Goal: Task Accomplishment & Management: Use online tool/utility

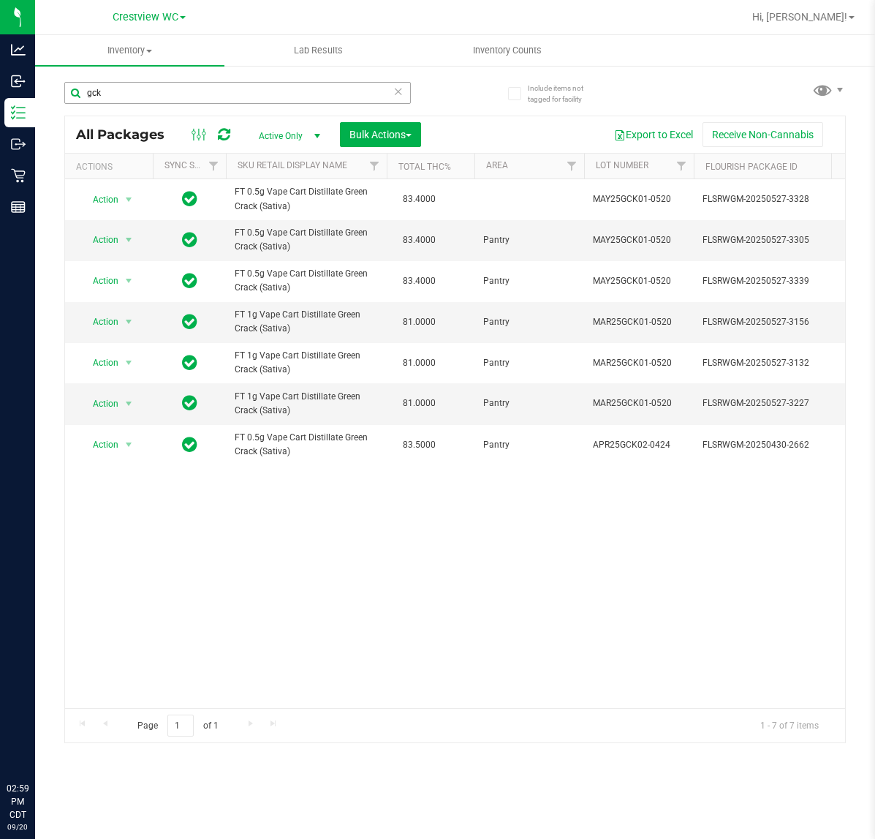
click at [240, 88] on input "gck" at bounding box center [237, 93] width 347 height 22
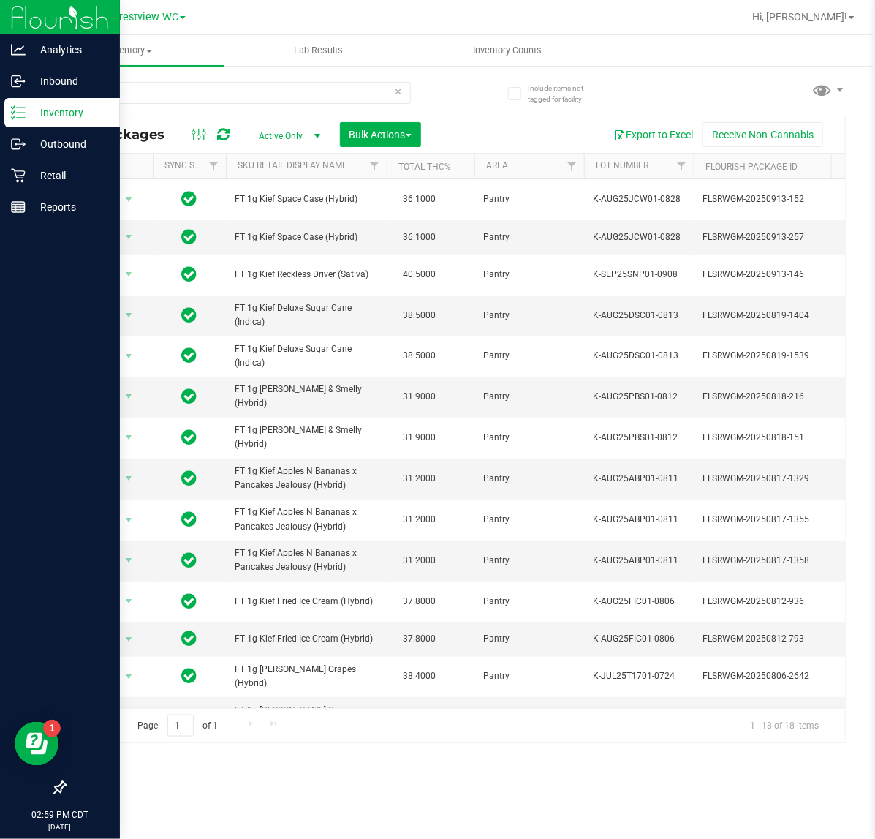
type input "kief"
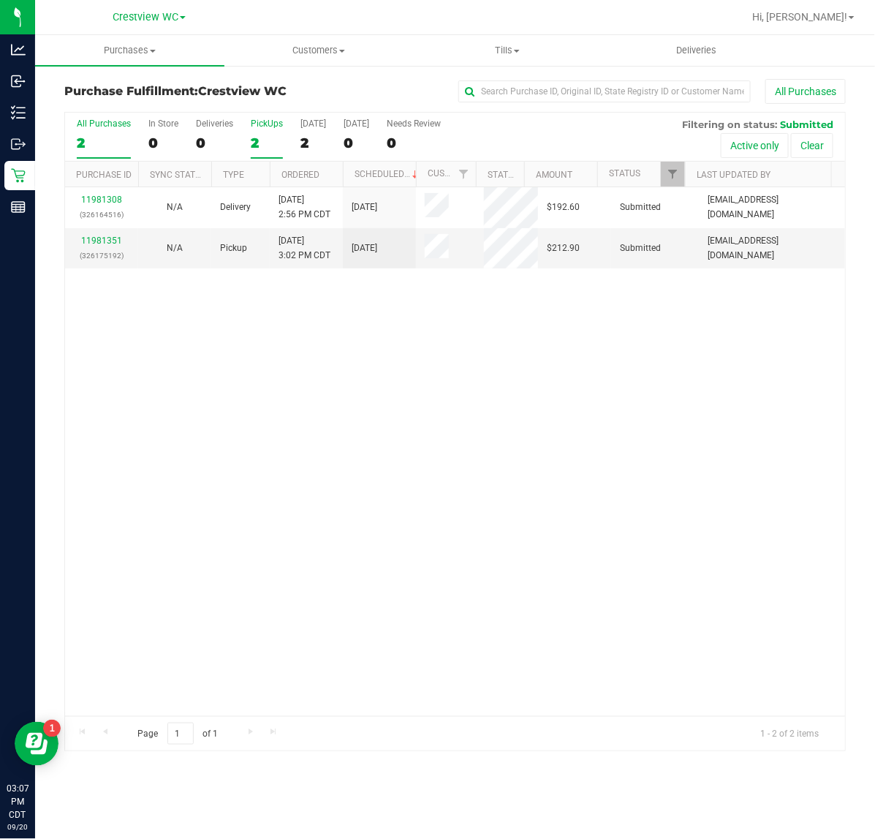
click at [257, 141] on div "2" at bounding box center [267, 143] width 32 height 17
click at [0, 0] on input "PickUps 2" at bounding box center [0, 0] width 0 height 0
